Goal: Navigation & Orientation: Find specific page/section

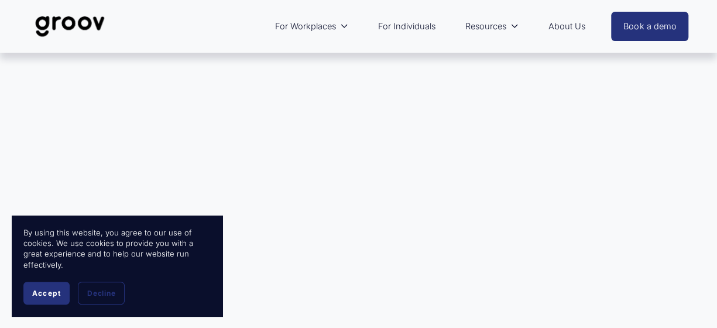
click at [564, 25] on link "About Us" at bounding box center [567, 26] width 49 height 27
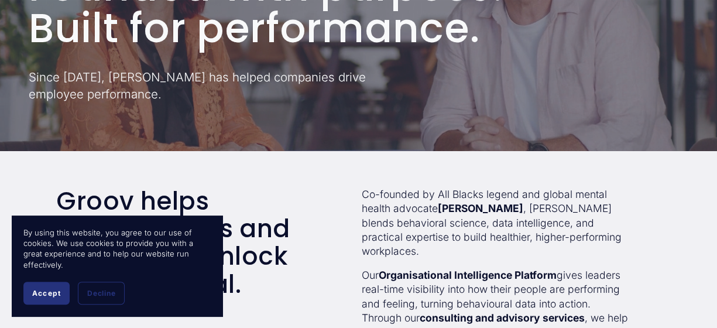
scroll to position [59, 0]
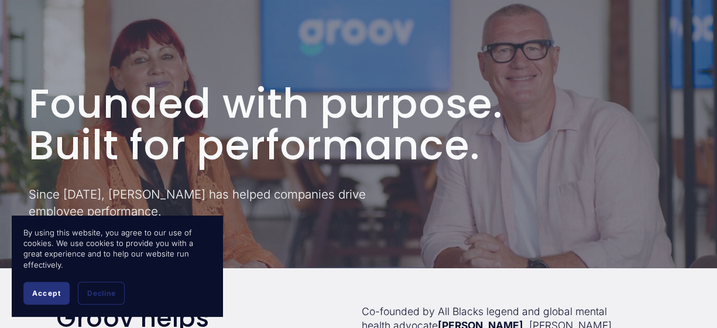
click at [48, 292] on span "Accept" at bounding box center [46, 293] width 29 height 9
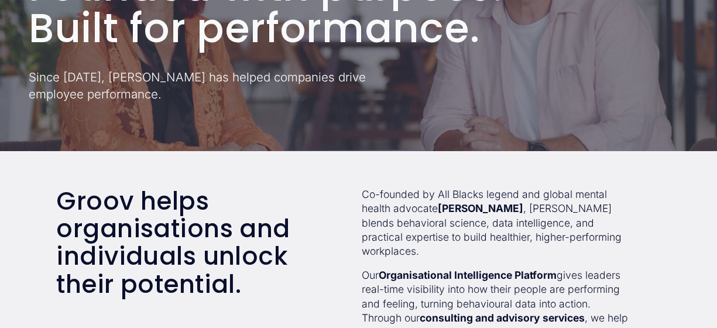
scroll to position [0, 0]
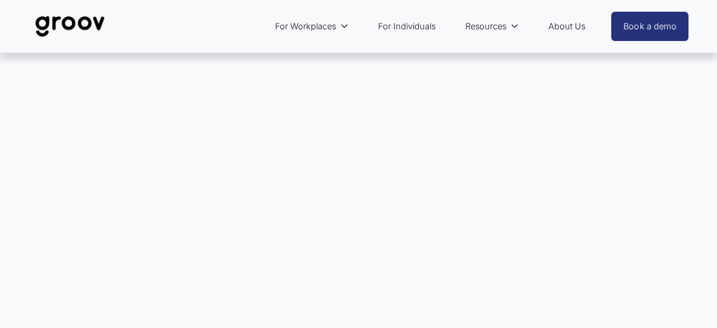
click at [179, 140] on div at bounding box center [358, 233] width 717 height 361
